Goal: Go to known website: Access a specific website the user already knows

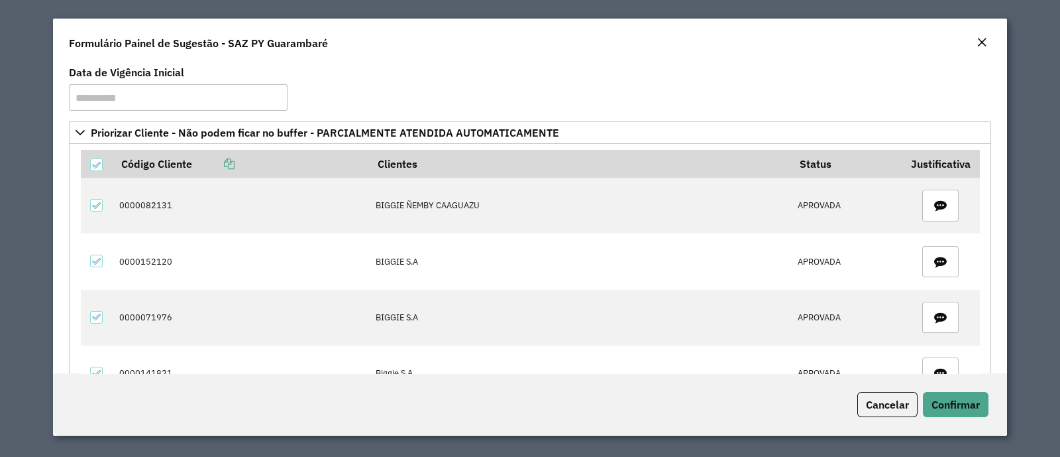
scroll to position [808, 0]
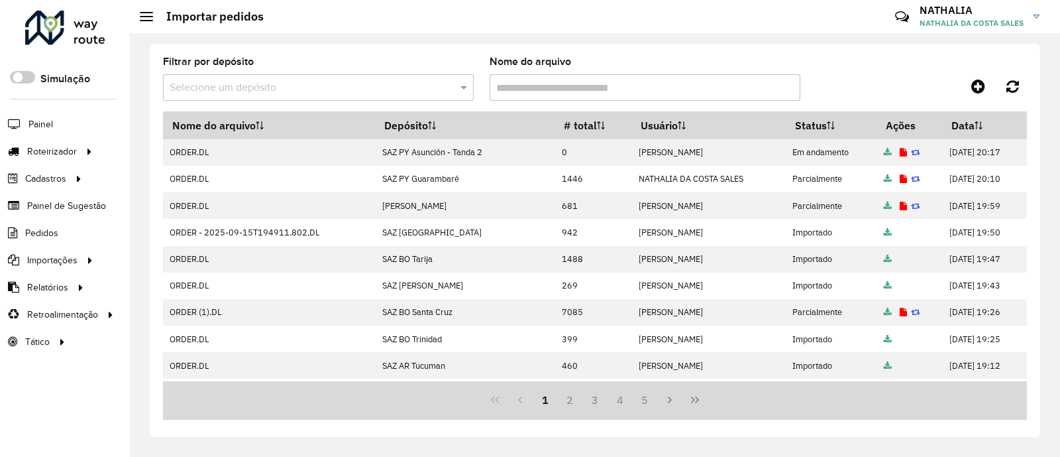
click at [779, 40] on div "Filtrar por depósito Selecione um depósito Nome do arquivo Nome do arquivo Depó…" at bounding box center [595, 244] width 930 height 423
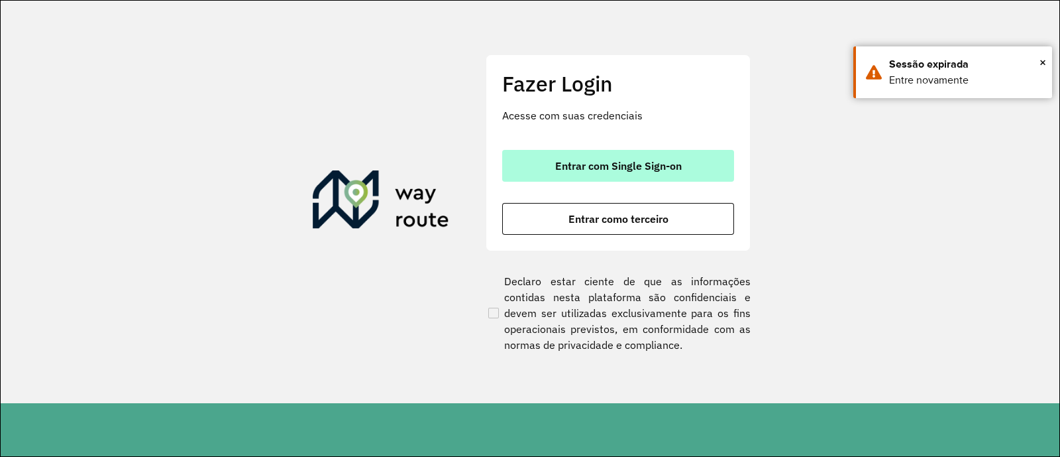
click at [692, 180] on button "Entrar com Single Sign-on" at bounding box center [618, 166] width 232 height 32
